Goal: Transaction & Acquisition: Purchase product/service

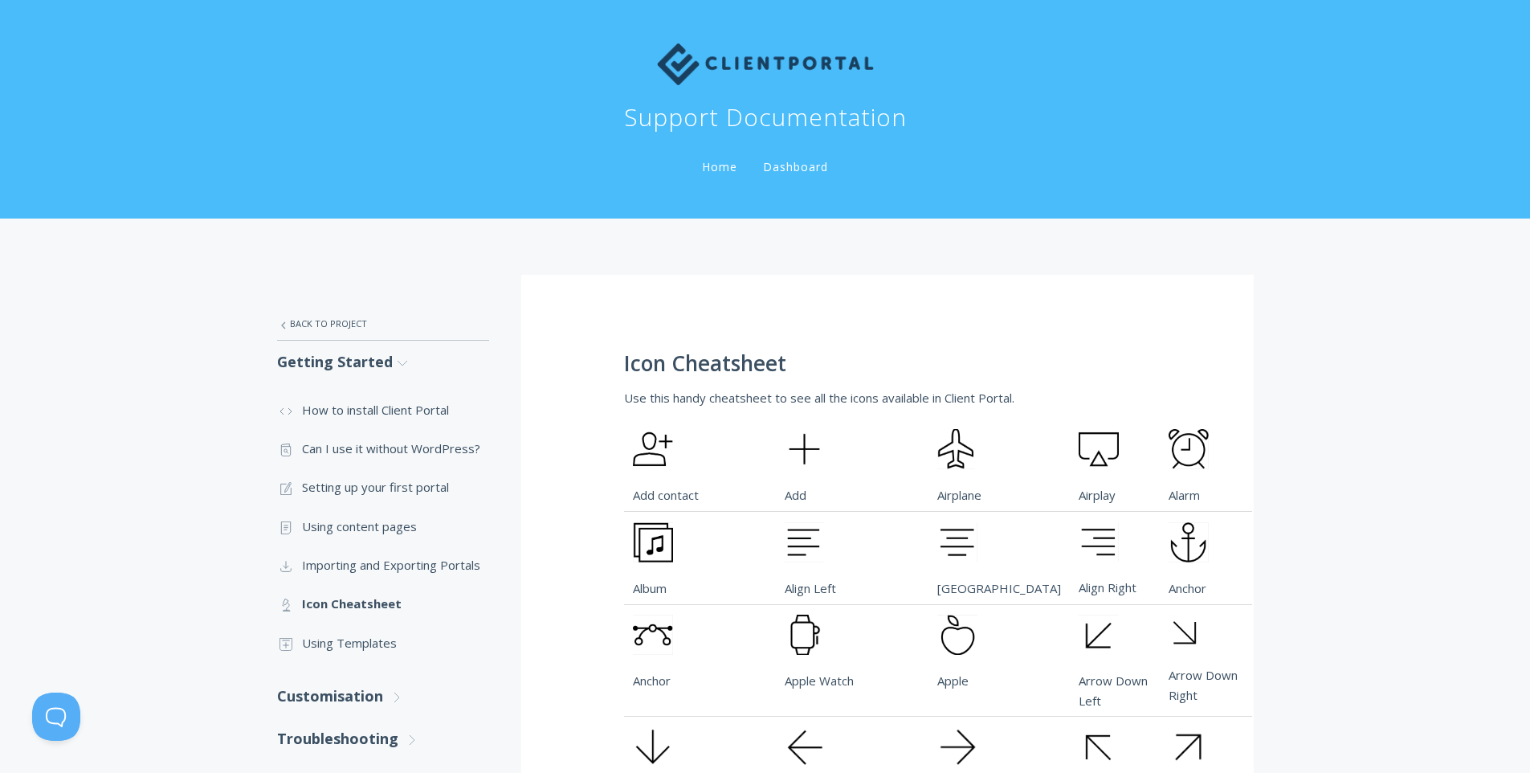
click at [726, 64] on img at bounding box center [765, 64] width 217 height 42
click at [717, 173] on link "Home" at bounding box center [720, 166] width 42 height 15
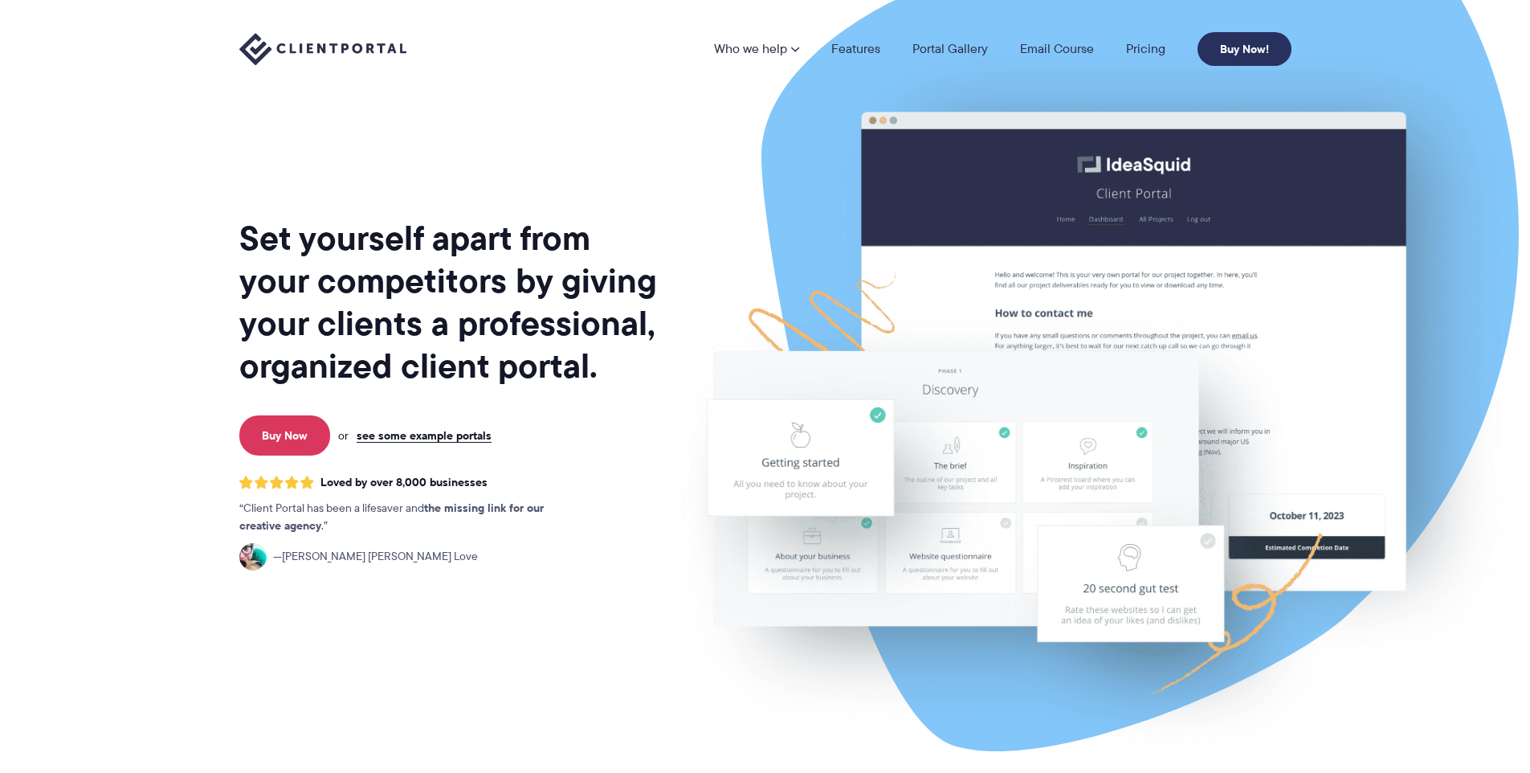
click at [1232, 55] on link "Buy Now!" at bounding box center [1245, 49] width 94 height 34
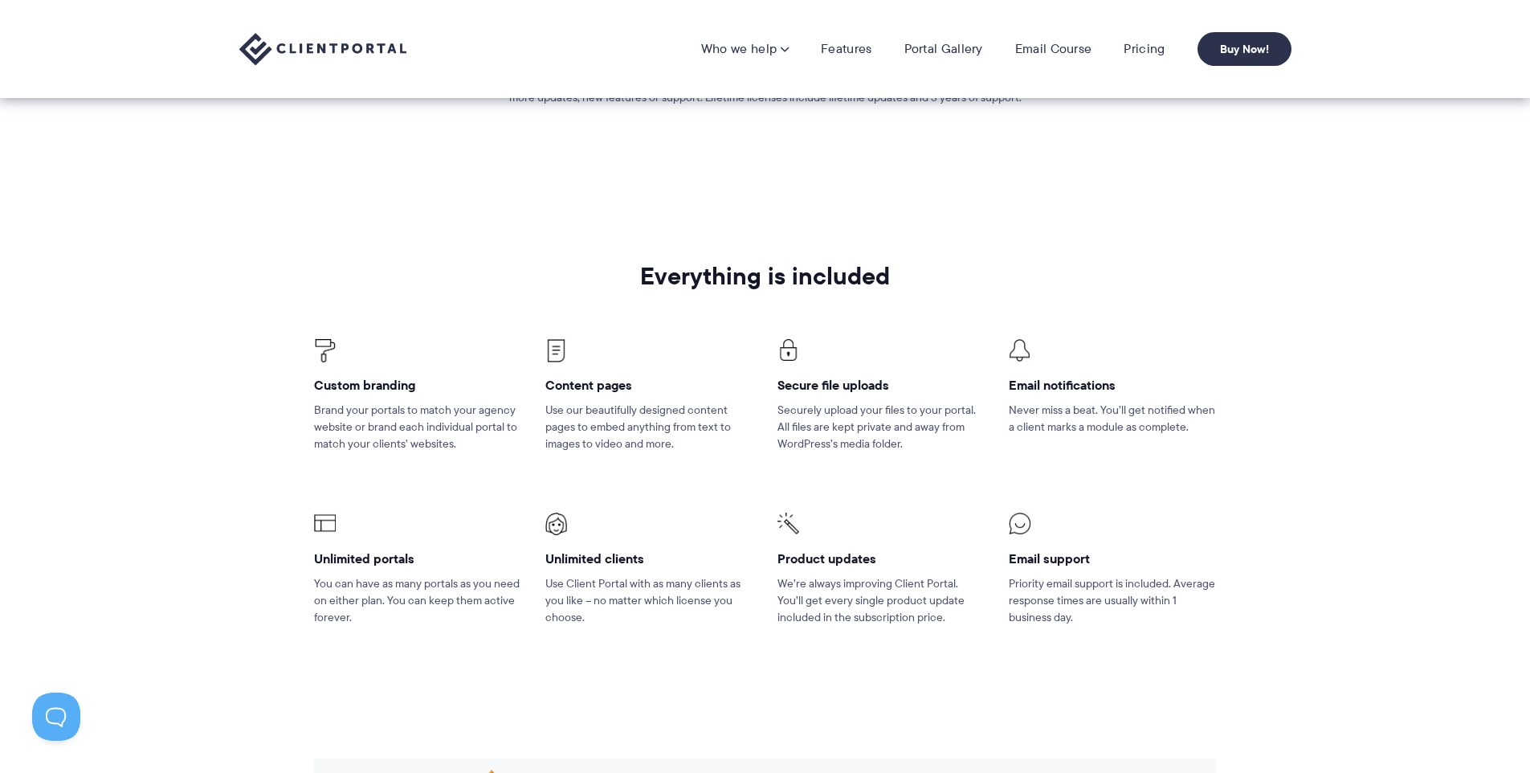
scroll to position [87, 0]
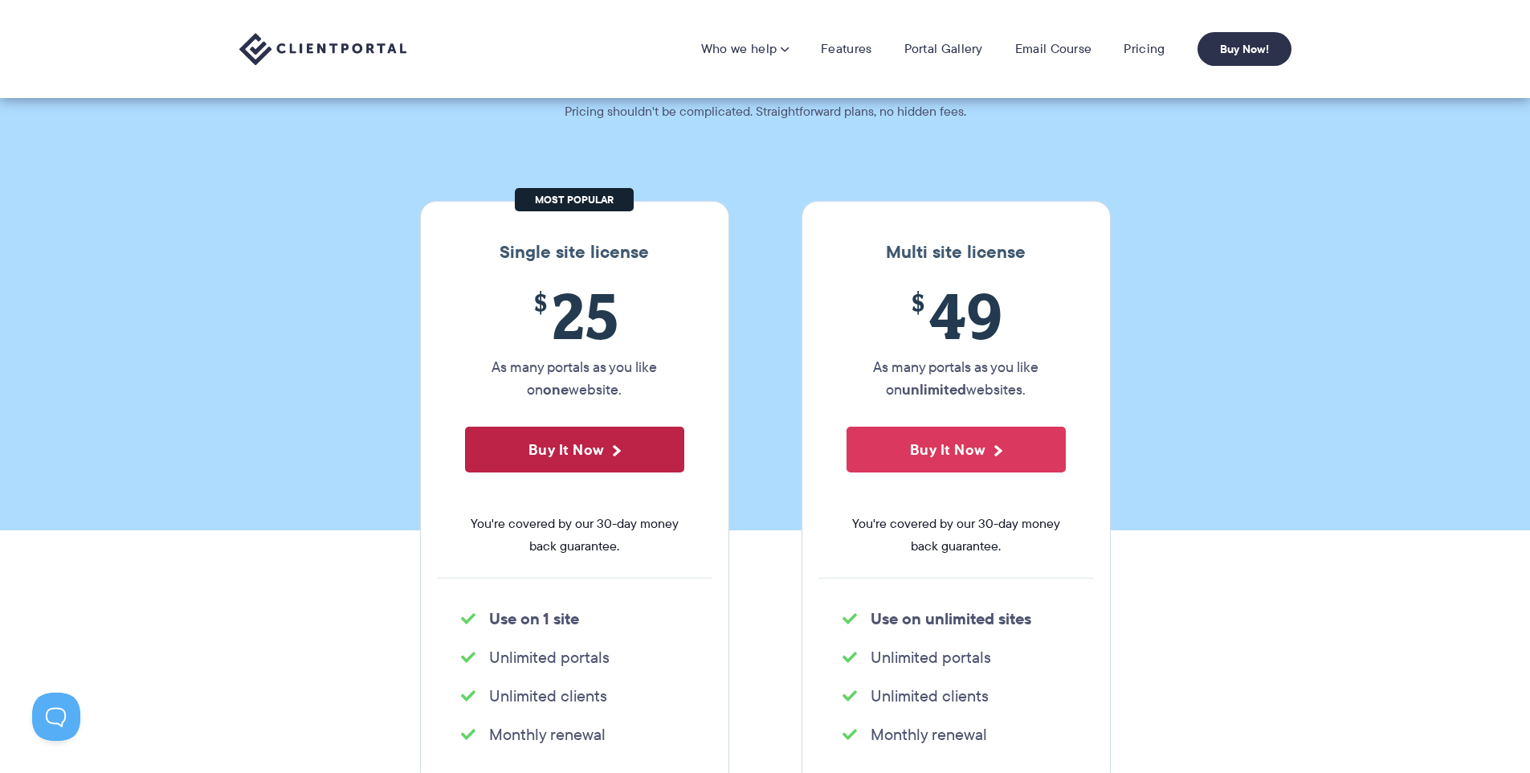
click at [612, 432] on button "Buy It Now" at bounding box center [574, 450] width 219 height 46
click at [876, 55] on li "Features" at bounding box center [846, 49] width 83 height 16
click at [867, 51] on link "Features" at bounding box center [846, 49] width 51 height 16
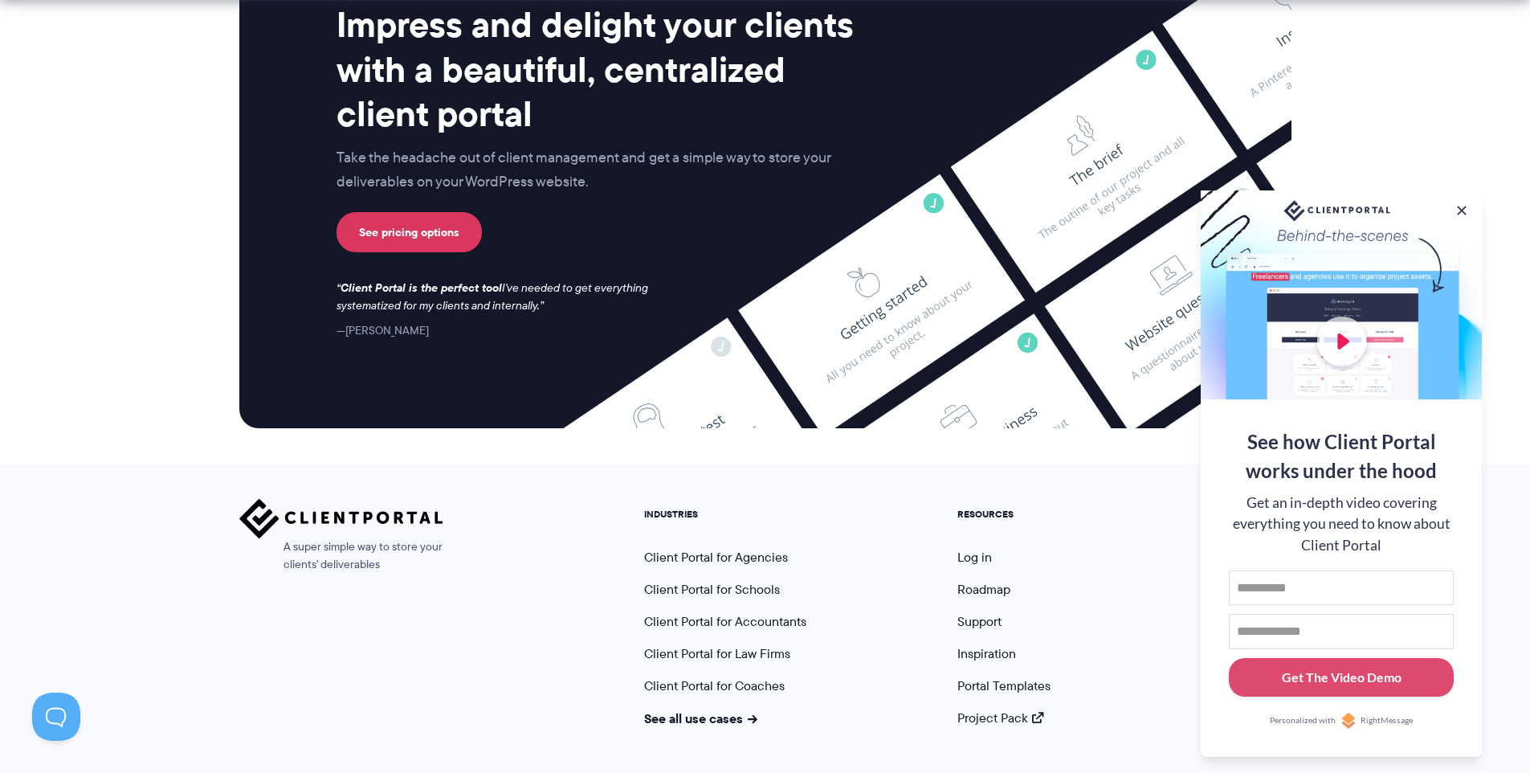
scroll to position [4195, 0]
